Goal: Communication & Community: Answer question/provide support

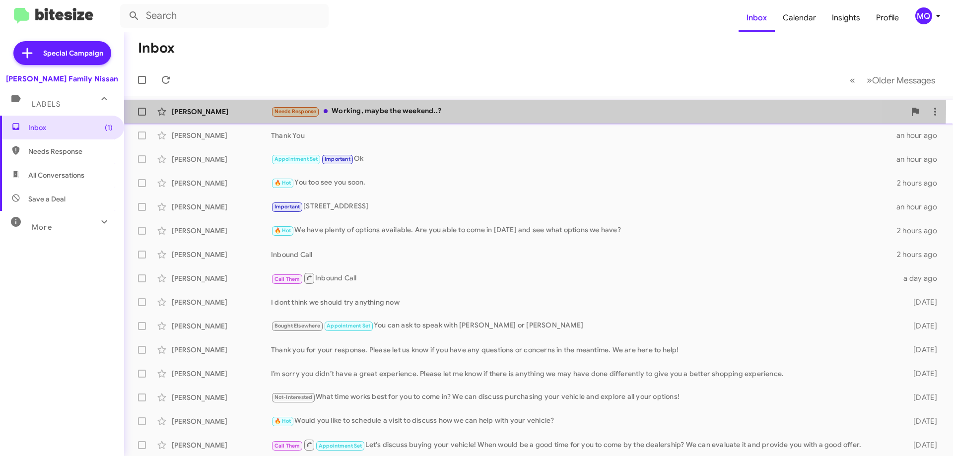
click at [409, 106] on div "Needs Response Working, maybe the weekend..?" at bounding box center [588, 111] width 634 height 11
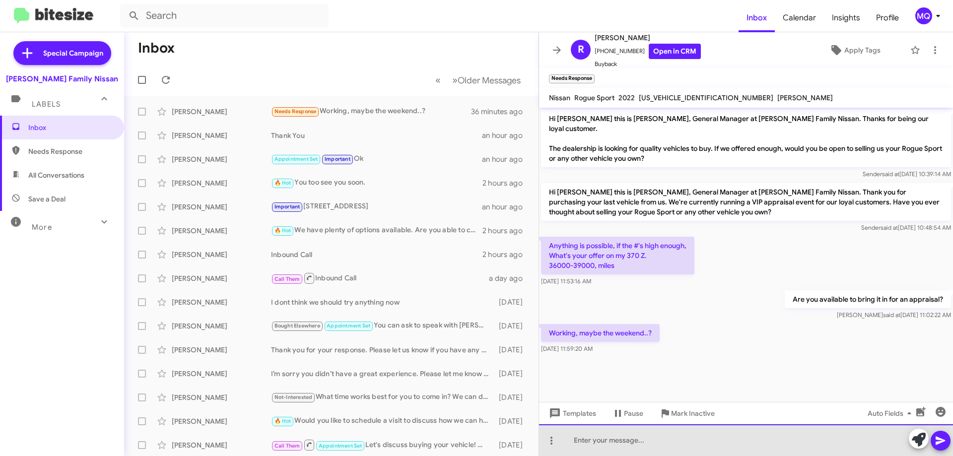
click at [677, 446] on div at bounding box center [746, 440] width 414 height 32
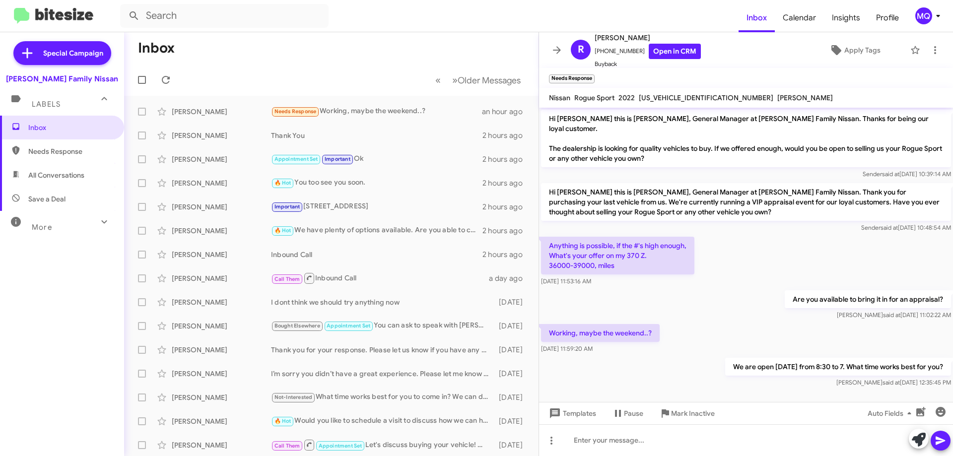
click at [51, 155] on span "Needs Response" at bounding box center [70, 151] width 84 height 10
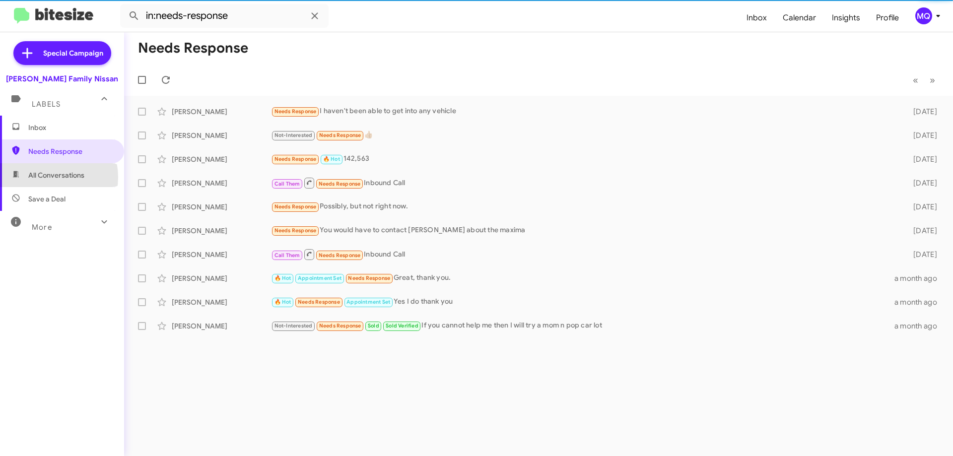
click at [47, 177] on span "All Conversations" at bounding box center [56, 175] width 56 height 10
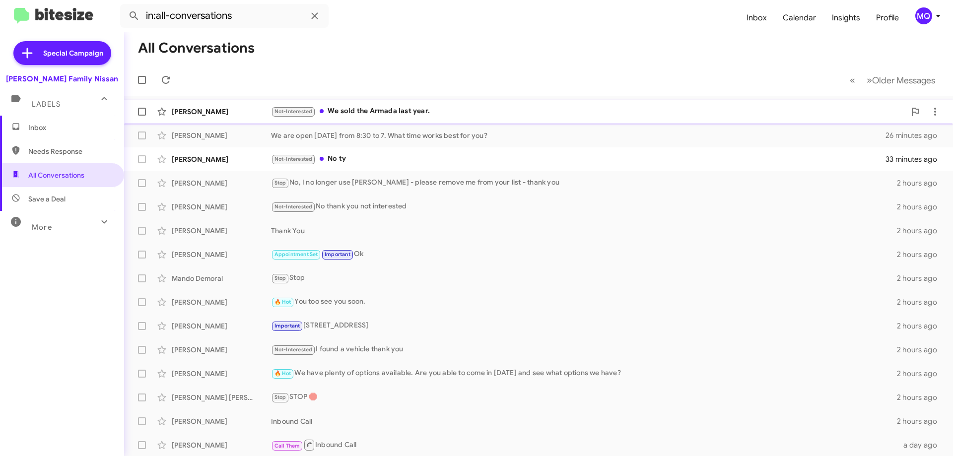
click at [410, 112] on div "Not-Interested We sold the Armada last year." at bounding box center [588, 111] width 634 height 11
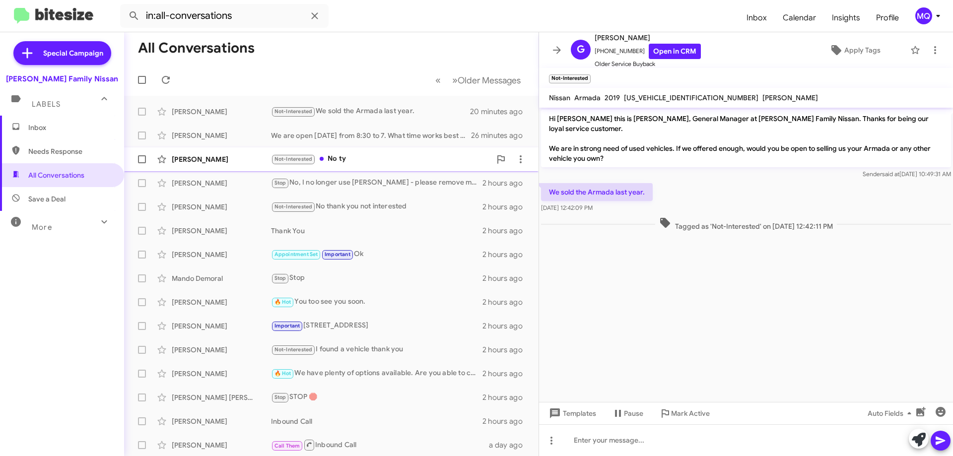
click at [344, 170] on span "[PERSON_NAME] Not-Interested No ty 33 minutes ago" at bounding box center [331, 159] width 414 height 24
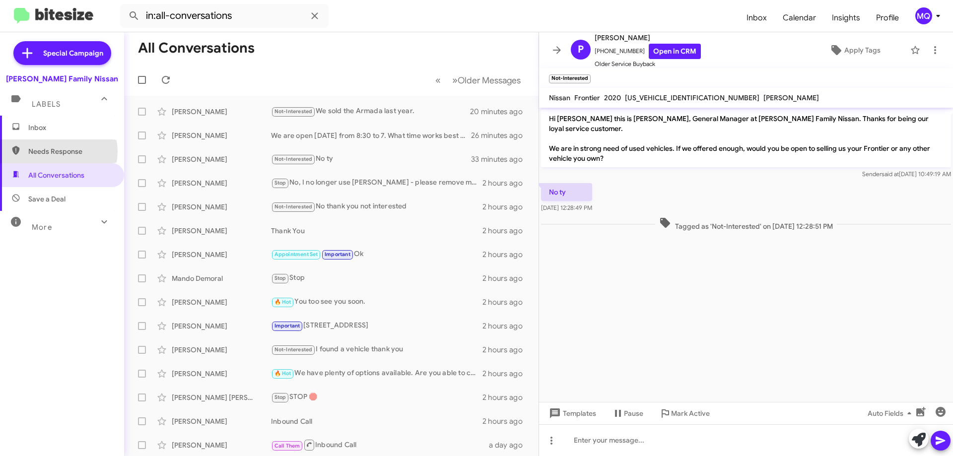
click at [58, 151] on span "Needs Response" at bounding box center [70, 151] width 84 height 10
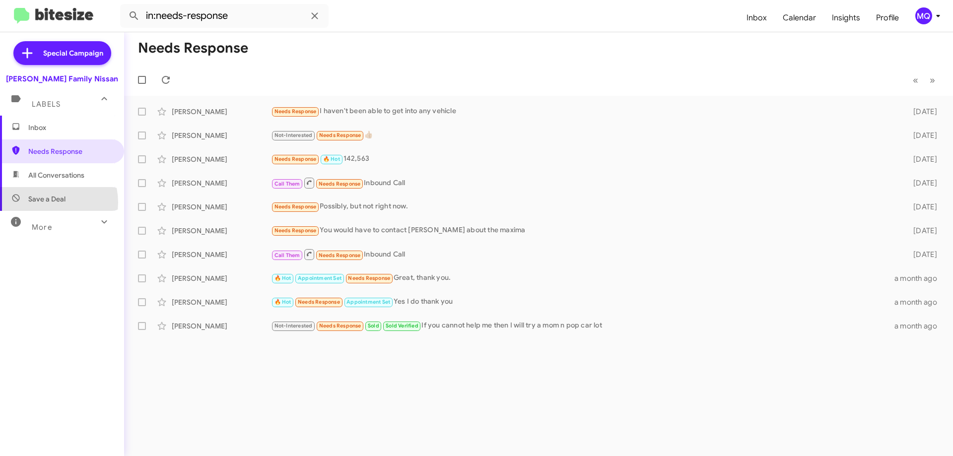
click at [45, 202] on span "Save a Deal" at bounding box center [46, 199] width 37 height 10
type input "in:not-interested"
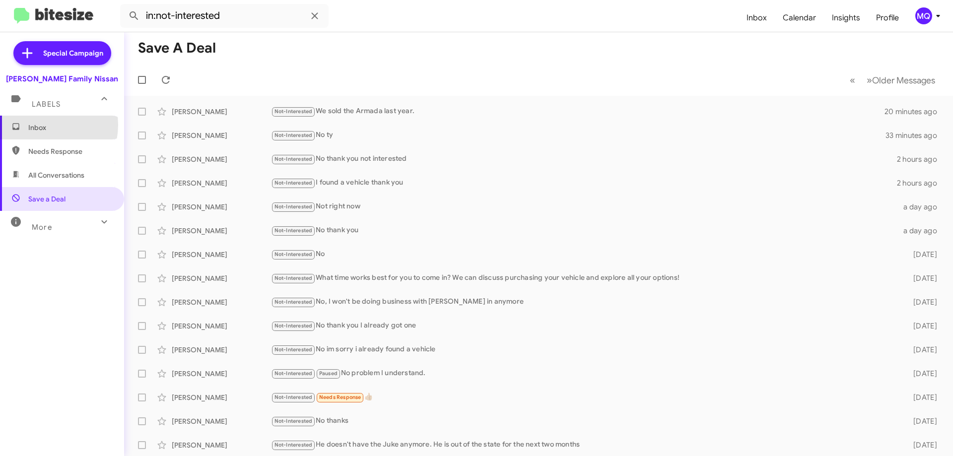
click at [41, 125] on span "Inbox" at bounding box center [70, 128] width 84 height 10
